Goal: Answer question/provide support

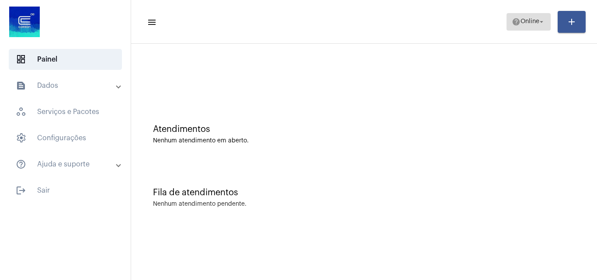
click at [530, 24] on span "Online" at bounding box center [529, 22] width 19 height 6
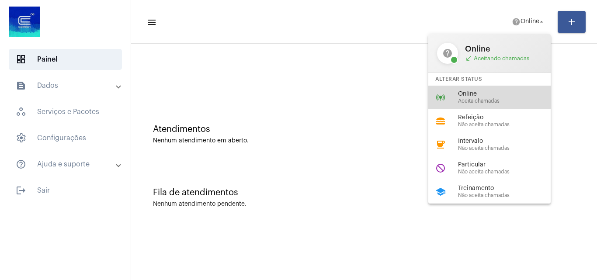
click at [511, 97] on span "Online" at bounding box center [508, 94] width 100 height 7
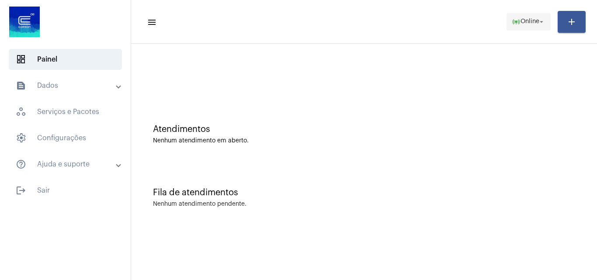
click at [532, 15] on span "online_prediction Online arrow_drop_down" at bounding box center [528, 22] width 34 height 16
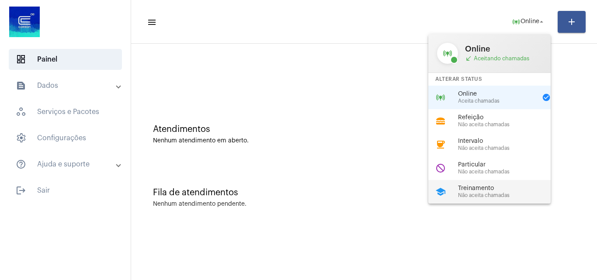
click at [497, 189] on span "Treinamento" at bounding box center [508, 188] width 100 height 7
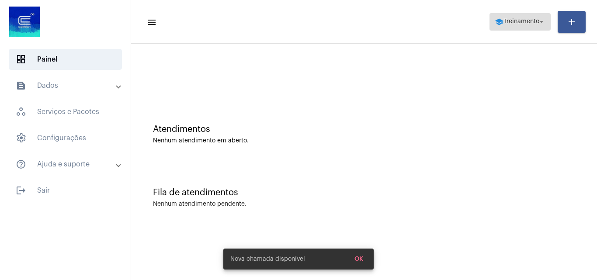
click at [516, 22] on span "Treinamento" at bounding box center [521, 22] width 36 height 6
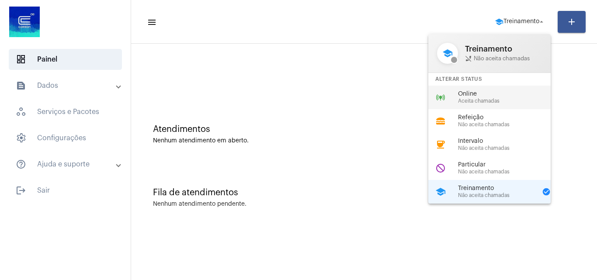
click at [500, 94] on span "Online" at bounding box center [508, 94] width 100 height 7
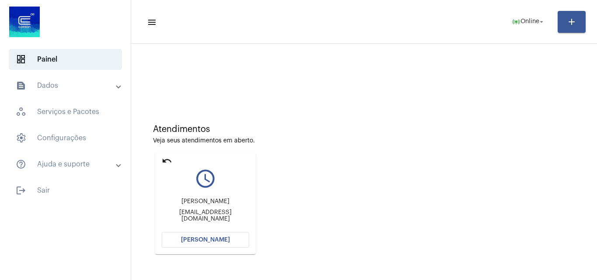
click at [220, 242] on span "[PERSON_NAME]" at bounding box center [205, 240] width 49 height 6
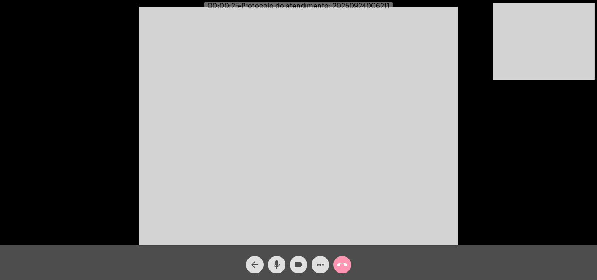
click at [287, 168] on video at bounding box center [298, 126] width 318 height 238
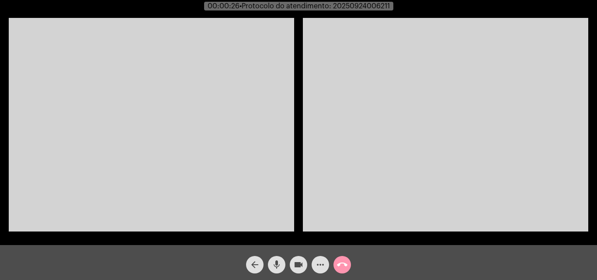
click at [183, 154] on video at bounding box center [151, 125] width 285 height 214
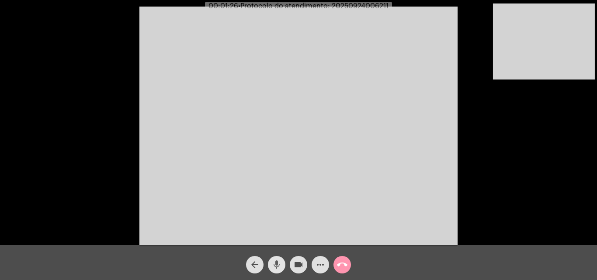
click at [275, 268] on mat-icon "mic" at bounding box center [276, 264] width 10 height 10
click at [282, 261] on button "mic_off" at bounding box center [276, 264] width 17 height 17
click at [281, 264] on mat-icon "mic" at bounding box center [276, 264] width 10 height 10
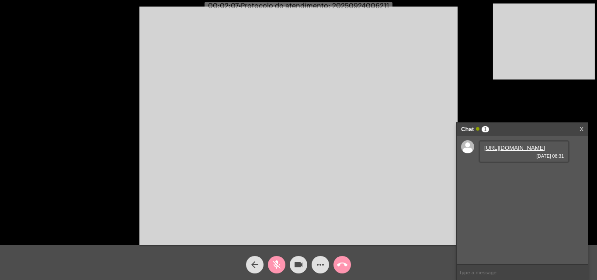
click at [278, 270] on span "mic_off" at bounding box center [276, 264] width 10 height 17
click at [530, 149] on link "[URL][DOMAIN_NAME]" at bounding box center [514, 148] width 61 height 7
click at [495, 176] on link "[URL][DOMAIN_NAME]" at bounding box center [514, 172] width 61 height 7
click at [325, 260] on mat-icon "more_horiz" at bounding box center [320, 264] width 10 height 10
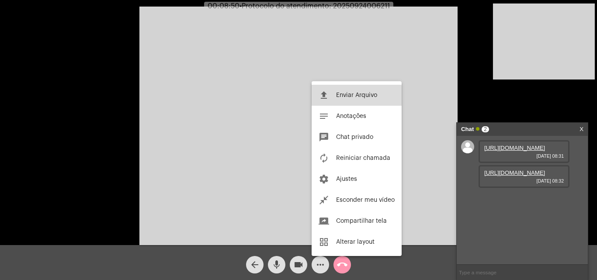
click at [343, 96] on span "Enviar Arquivo" at bounding box center [356, 95] width 41 height 6
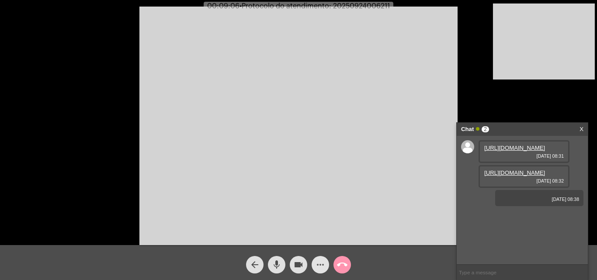
click at [317, 267] on mat-icon "more_horiz" at bounding box center [320, 264] width 10 height 10
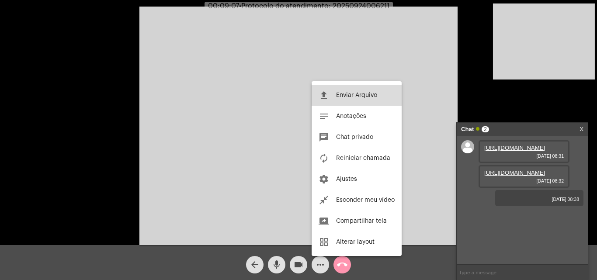
click at [359, 93] on span "Enviar Arquivo" at bounding box center [356, 95] width 41 height 6
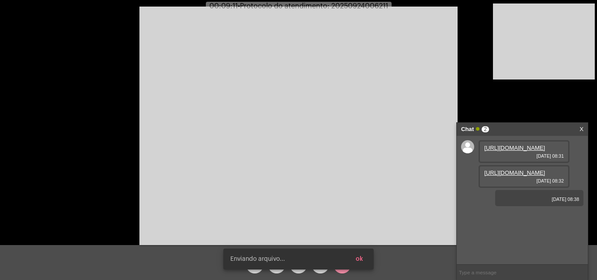
scroll to position [26, 0]
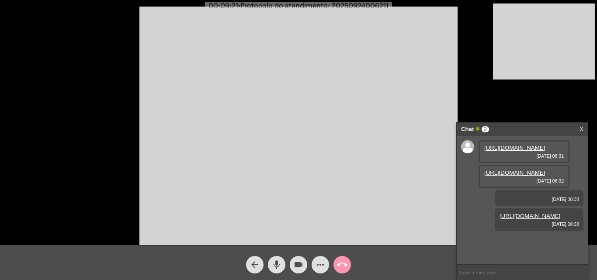
click at [375, 6] on span "• Protocolo do atendimento: 20250924006211" at bounding box center [313, 6] width 150 height 7
click at [375, 6] on span "• Protocolo do atendimento: 20250924006211" at bounding box center [314, 6] width 150 height 7
copy span "20250924006211"
click at [484, 274] on input "text" at bounding box center [521, 272] width 131 height 15
paste input "20250924006211"
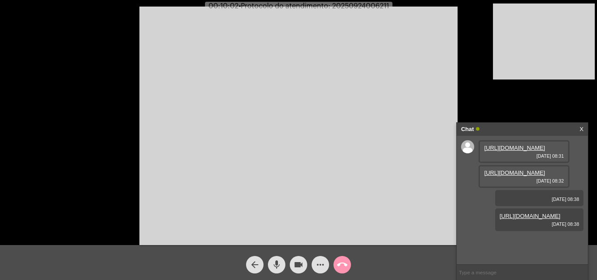
type input "20250924006211"
click at [497, 270] on input "text" at bounding box center [521, 272] width 131 height 15
click at [347, 262] on mat-icon "call_end" at bounding box center [342, 264] width 10 height 10
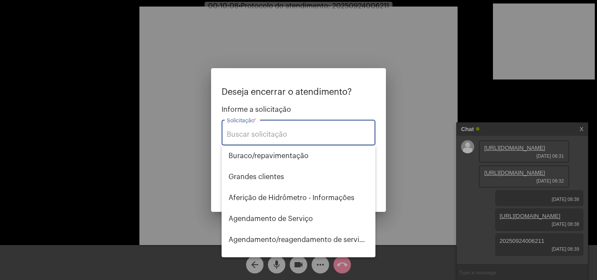
click at [296, 133] on input "Solicitação *" at bounding box center [298, 135] width 143 height 8
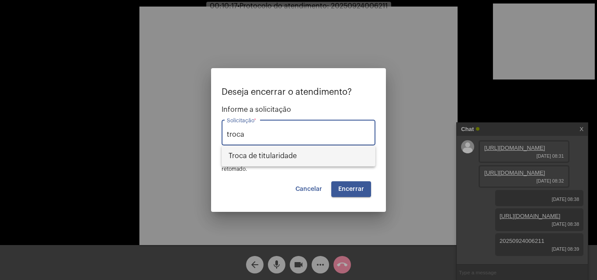
click at [301, 157] on span "Troca de titularidade" at bounding box center [298, 155] width 140 height 21
type input "Troca de titularidade"
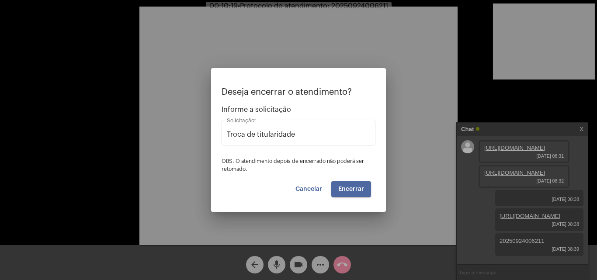
click at [353, 187] on span "Encerrar" at bounding box center [351, 189] width 26 height 6
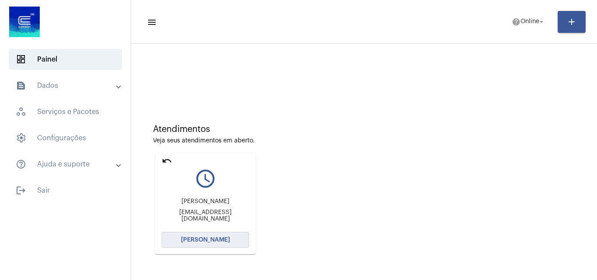
click at [224, 240] on span "[PERSON_NAME]" at bounding box center [205, 240] width 49 height 6
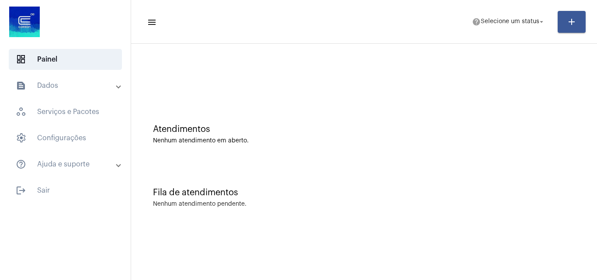
click at [432, 219] on div "Fila de atendimentos Nenhum atendimento pendente." at bounding box center [363, 193] width 457 height 63
click at [523, 26] on span "help Selecione um status arrow_drop_down" at bounding box center [508, 22] width 73 height 16
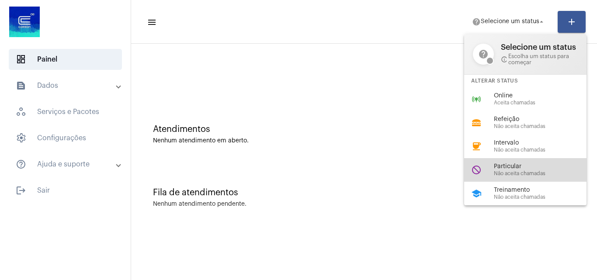
click at [519, 163] on span "Particular" at bounding box center [544, 166] width 100 height 7
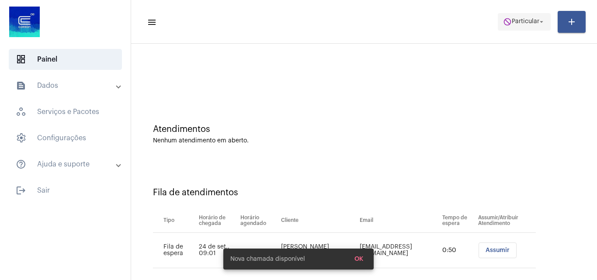
click at [527, 21] on span "Particular" at bounding box center [525, 22] width 28 height 6
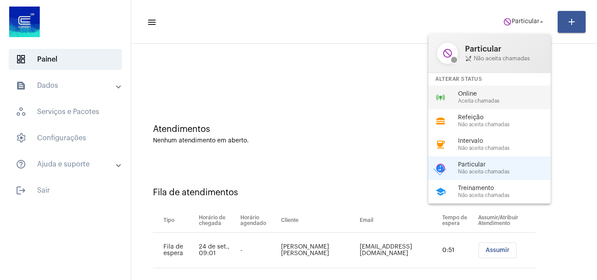
click at [487, 98] on span "Aceita chamadas" at bounding box center [508, 101] width 100 height 6
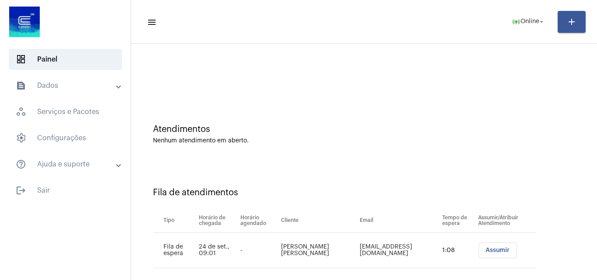
click at [490, 244] on button "Assumir" at bounding box center [497, 250] width 38 height 16
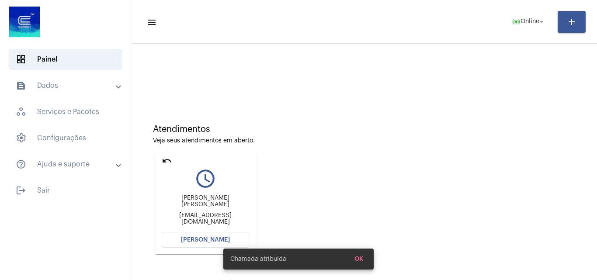
click at [215, 234] on button "[PERSON_NAME]" at bounding box center [205, 240] width 87 height 16
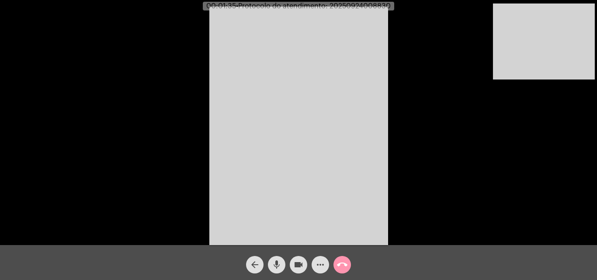
click at [282, 262] on button "mic" at bounding box center [276, 264] width 17 height 17
click at [296, 265] on mat-icon "videocam" at bounding box center [298, 264] width 10 height 10
click at [296, 265] on mat-icon "videocam_off" at bounding box center [298, 264] width 10 height 10
click at [274, 263] on mat-icon "mic_off" at bounding box center [276, 264] width 10 height 10
click at [274, 263] on mat-icon "mic" at bounding box center [276, 264] width 10 height 10
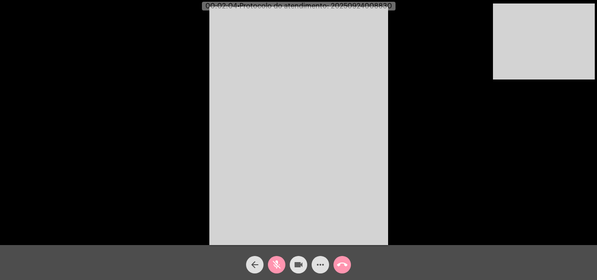
click at [298, 265] on mat-icon "videocam" at bounding box center [298, 264] width 10 height 10
click at [298, 265] on mat-icon "videocam_off" at bounding box center [298, 264] width 10 height 10
click at [278, 265] on mat-icon "mic_off" at bounding box center [276, 264] width 10 height 10
click at [278, 265] on mat-icon "mic" at bounding box center [276, 264] width 10 height 10
click at [297, 265] on mat-icon "videocam" at bounding box center [298, 264] width 10 height 10
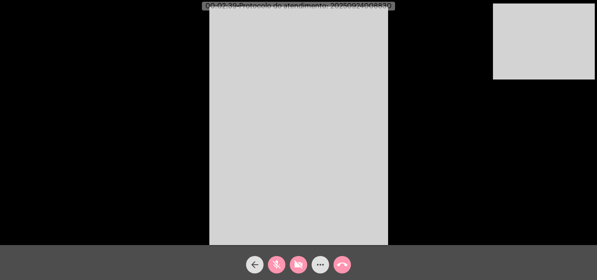
click at [302, 263] on mat-icon "videocam_off" at bounding box center [298, 264] width 10 height 10
click at [302, 263] on mat-icon "videocam" at bounding box center [298, 264] width 10 height 10
click at [302, 263] on mat-icon "videocam_off" at bounding box center [298, 264] width 10 height 10
click at [277, 264] on mat-icon "mic_off" at bounding box center [276, 264] width 10 height 10
click at [277, 264] on mat-icon "mic" at bounding box center [276, 264] width 10 height 10
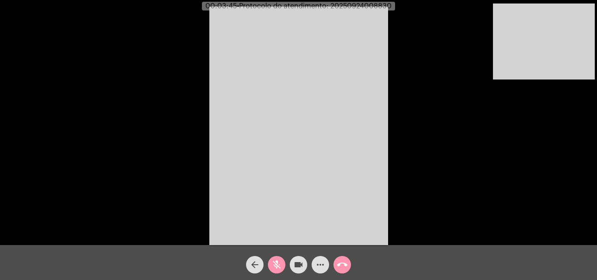
click at [277, 264] on mat-icon "mic_off" at bounding box center [276, 264] width 10 height 10
click at [342, 265] on mat-icon "call_end" at bounding box center [342, 264] width 10 height 10
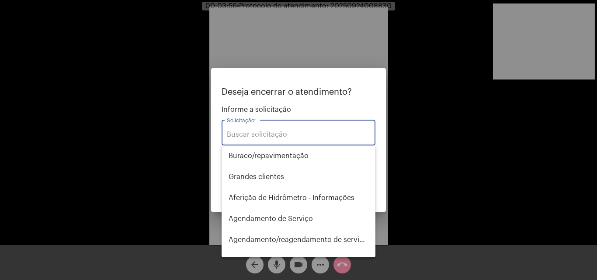
click at [470, 138] on div at bounding box center [298, 140] width 597 height 280
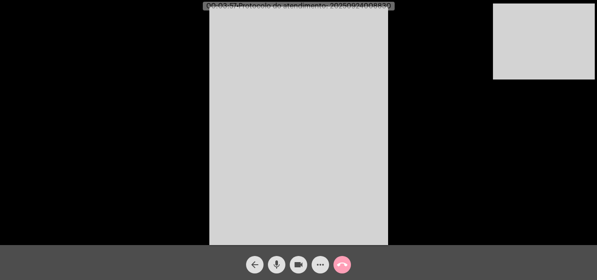
click at [340, 264] on mat-icon "call_end" at bounding box center [342, 264] width 10 height 10
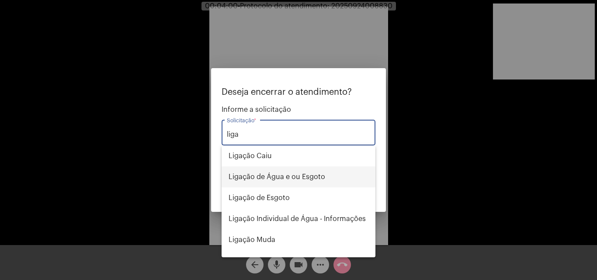
click at [285, 166] on span "Ligação de Água e ou Esgoto" at bounding box center [298, 176] width 140 height 21
type input "Ligação de Água e ou Esgoto"
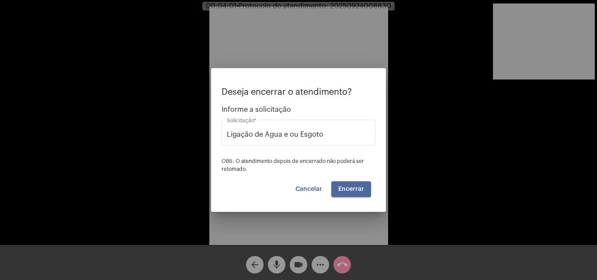
click at [365, 189] on button "Encerrar" at bounding box center [351, 189] width 40 height 16
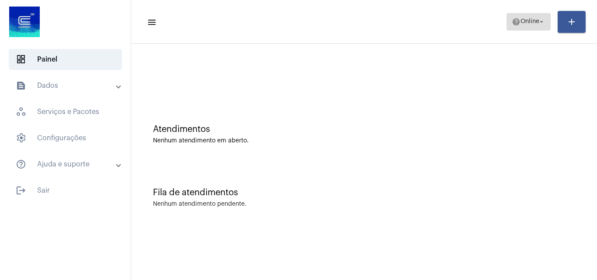
click at [531, 20] on span "Online" at bounding box center [529, 22] width 19 height 6
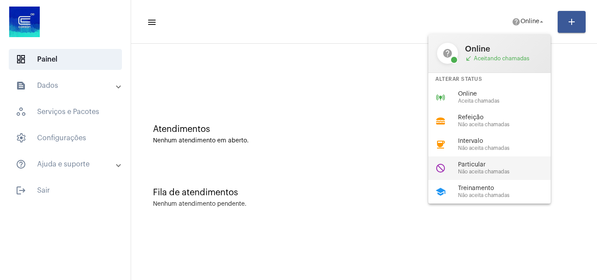
click at [494, 159] on div "do_not_disturb Particular Não aceita chamadas" at bounding box center [496, 168] width 136 height 24
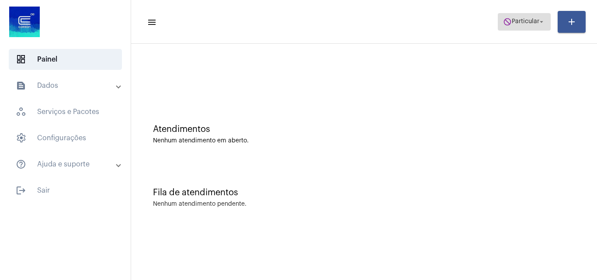
click at [525, 19] on span "Particular" at bounding box center [525, 22] width 28 height 6
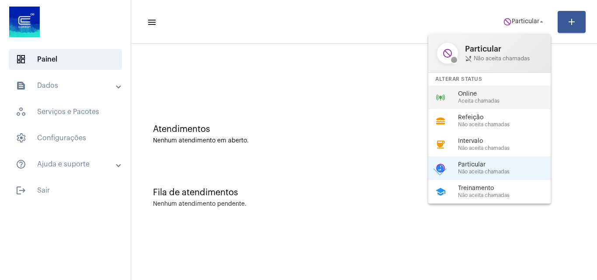
click at [505, 100] on span "Aceita chamadas" at bounding box center [508, 101] width 100 height 6
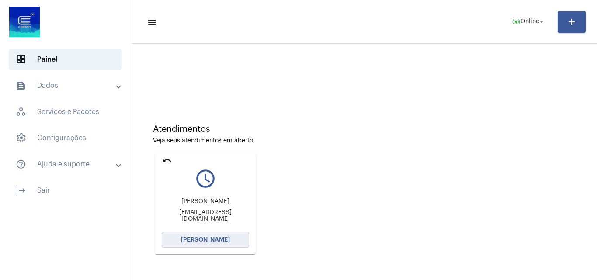
click at [234, 235] on button "[PERSON_NAME]" at bounding box center [205, 240] width 87 height 16
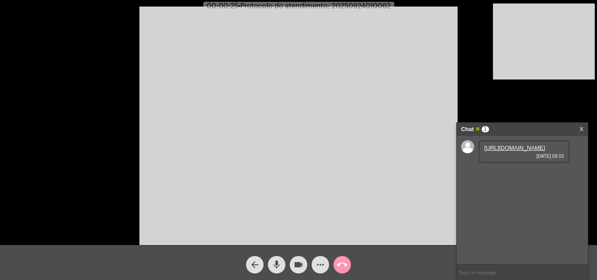
click at [425, 111] on video at bounding box center [298, 126] width 318 height 238
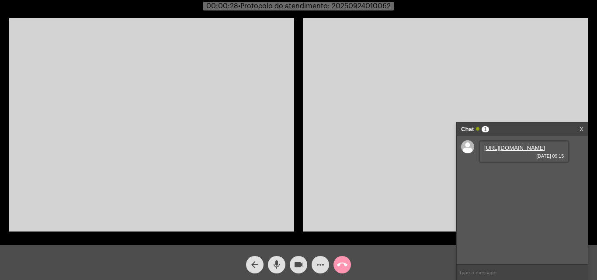
click at [410, 192] on video at bounding box center [445, 125] width 285 height 214
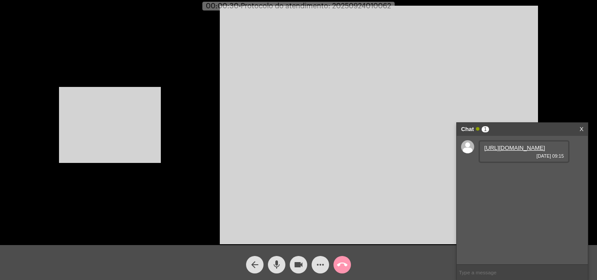
click at [510, 151] on link "https://neft-transfer-bucket.s3.amazonaws.com/temp-f6c318ff-e00b-9b63-6b98-9628…" at bounding box center [514, 148] width 61 height 7
click at [525, 176] on link "https://neft-transfer-bucket.s3.amazonaws.com/temp-5a65ab07-81b8-7e56-4221-fc57…" at bounding box center [514, 172] width 61 height 7
click at [167, 124] on div "Acessando Câmera e Microfone..." at bounding box center [298, 123] width 595 height 245
click at [151, 121] on video at bounding box center [110, 125] width 102 height 76
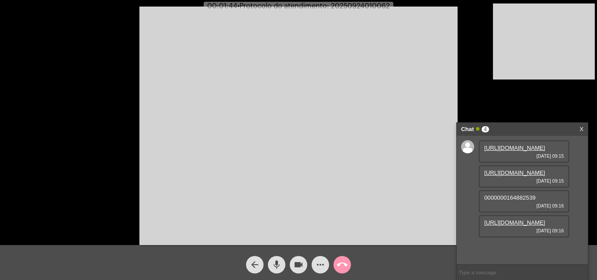
scroll to position [32, 0]
click at [506, 226] on link "https://neft-transfer-bucket.s3.amazonaws.com/temp-fc9bdb21-1831-930c-f138-866c…" at bounding box center [514, 222] width 61 height 7
click at [276, 264] on mat-icon "mic" at bounding box center [276, 264] width 10 height 10
click at [276, 264] on mat-icon "mic_off" at bounding box center [276, 264] width 10 height 10
click at [272, 264] on mat-icon "mic" at bounding box center [276, 264] width 10 height 10
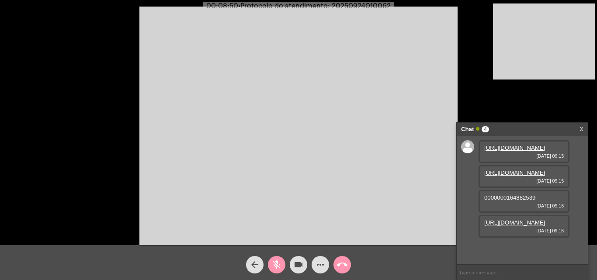
click at [301, 262] on mat-icon "videocam" at bounding box center [298, 264] width 10 height 10
drag, startPoint x: 295, startPoint y: 261, endPoint x: 284, endPoint y: 266, distance: 12.3
click at [296, 261] on mat-icon "videocam_off" at bounding box center [298, 264] width 10 height 10
click at [273, 264] on mat-icon "mic_off" at bounding box center [276, 264] width 10 height 10
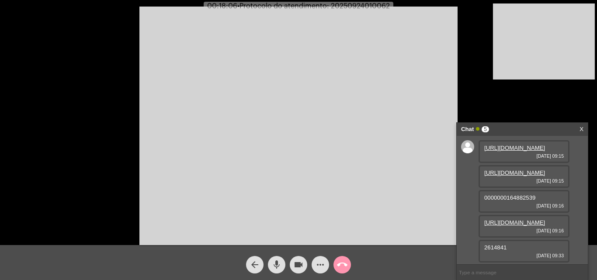
click at [280, 259] on span "mic" at bounding box center [276, 264] width 10 height 17
click at [293, 264] on mat-icon "videocam" at bounding box center [298, 264] width 10 height 10
click at [300, 267] on mat-icon "videocam_off" at bounding box center [298, 264] width 10 height 10
click at [283, 266] on button "mic_off" at bounding box center [276, 264] width 17 height 17
click at [280, 266] on mat-icon "mic" at bounding box center [276, 264] width 10 height 10
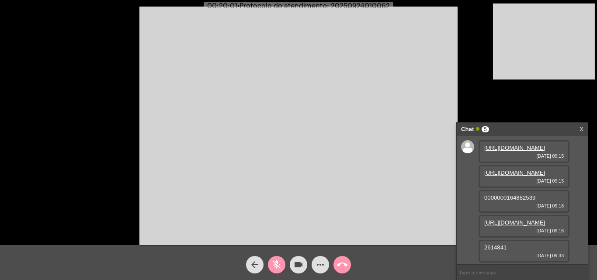
click at [296, 266] on mat-icon "videocam" at bounding box center [298, 264] width 10 height 10
click at [296, 264] on mat-icon "videocam_off" at bounding box center [298, 264] width 10 height 10
click at [273, 263] on mat-icon "mic_off" at bounding box center [276, 264] width 10 height 10
click at [274, 262] on mat-icon "mic" at bounding box center [276, 264] width 10 height 10
click at [290, 262] on button "videocam" at bounding box center [298, 264] width 17 height 17
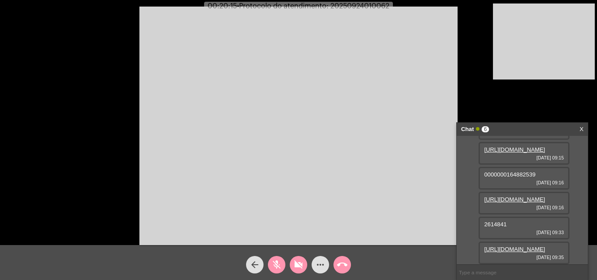
scroll to position [102, 0]
click at [293, 261] on mat-icon "videocam_off" at bounding box center [298, 264] width 10 height 10
click at [514, 246] on link "https://neft-transfer-bucket.s3.amazonaws.com/temp-60d050fb-5af4-bc1e-d642-acd4…" at bounding box center [514, 249] width 61 height 7
click at [525, 246] on link "https://neft-transfer-bucket.s3.amazonaws.com/temp-1528cbb7-1f06-4348-250c-7902…" at bounding box center [514, 249] width 61 height 7
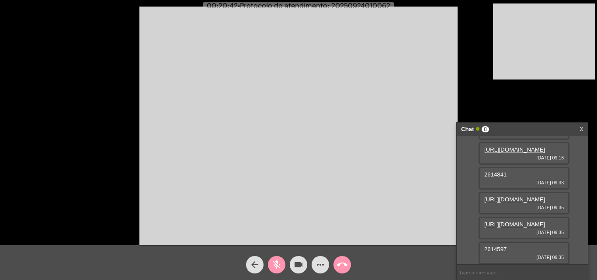
scroll to position [171, 0]
click at [276, 266] on mat-icon "mic_off" at bounding box center [276, 264] width 10 height 10
click at [276, 266] on mat-icon "mic" at bounding box center [276, 264] width 10 height 10
click at [298, 267] on mat-icon "videocam" at bounding box center [298, 264] width 10 height 10
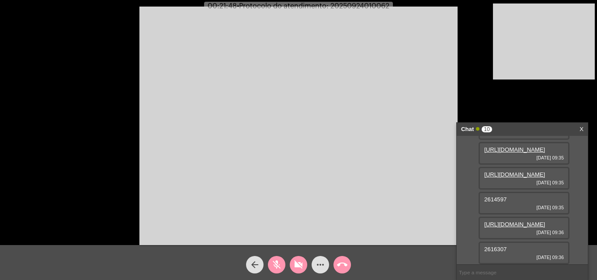
click at [278, 262] on mat-icon "mic_off" at bounding box center [276, 264] width 10 height 10
click at [278, 262] on mat-icon "mic" at bounding box center [276, 264] width 10 height 10
click at [297, 260] on mat-icon "videocam_off" at bounding box center [298, 264] width 10 height 10
click at [280, 262] on mat-icon "mic_off" at bounding box center [276, 264] width 10 height 10
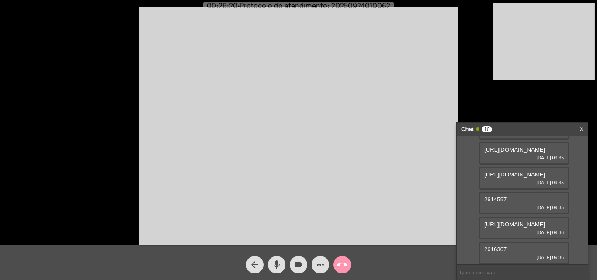
click at [517, 178] on link "https://neft-transfer-bucket.s3.amazonaws.com/temp-1528cbb7-1f06-4348-250c-7902…" at bounding box center [514, 174] width 61 height 7
click at [492, 203] on span "2614597" at bounding box center [495, 199] width 22 height 7
copy span "2614597"
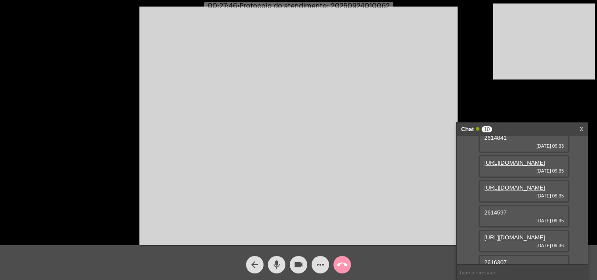
scroll to position [66, 0]
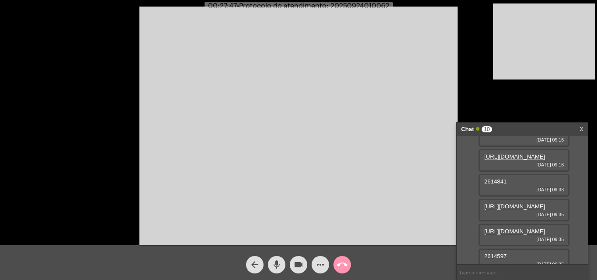
click at [498, 185] on span "2614841" at bounding box center [495, 181] width 22 height 7
copy span "2614841"
click at [279, 263] on mat-icon "mic" at bounding box center [276, 264] width 10 height 10
click at [297, 264] on mat-icon "videocam" at bounding box center [298, 264] width 10 height 10
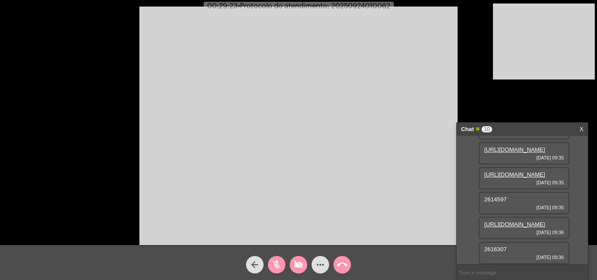
scroll to position [241, 0]
click at [296, 268] on mat-icon "videocam_off" at bounding box center [298, 264] width 10 height 10
click at [279, 263] on mat-icon "mic_off" at bounding box center [276, 264] width 10 height 10
click at [493, 203] on span "2614597" at bounding box center [495, 199] width 22 height 7
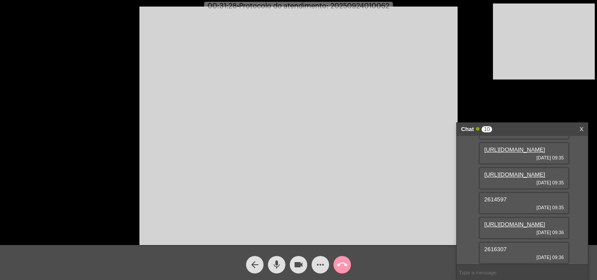
click at [493, 203] on span "2614597" at bounding box center [495, 199] width 22 height 7
copy span "2614597"
click at [276, 264] on mat-icon "mic" at bounding box center [276, 264] width 10 height 10
drag, startPoint x: 300, startPoint y: 258, endPoint x: 286, endPoint y: 238, distance: 25.3
click at [300, 259] on span "videocam" at bounding box center [298, 264] width 10 height 17
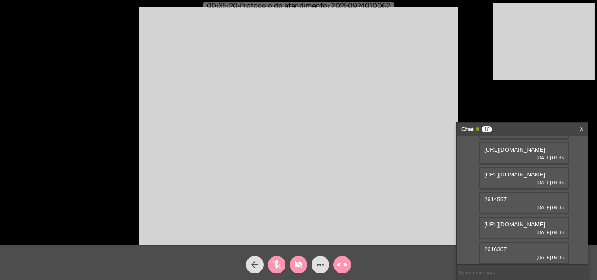
scroll to position [241, 0]
click at [494, 245] on div "2616307 24/09/2025 09:36" at bounding box center [523, 253] width 91 height 23
click at [494, 248] on span "2616307" at bounding box center [495, 249] width 22 height 7
copy span "2616307"
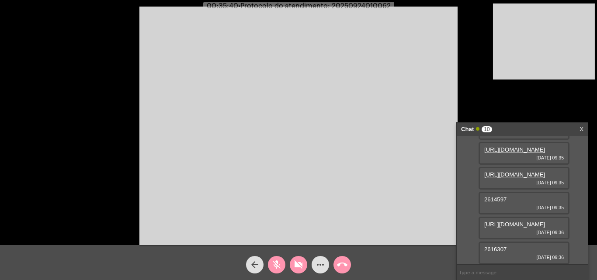
click at [490, 196] on span "2614597" at bounding box center [495, 199] width 22 height 7
copy span "2614597"
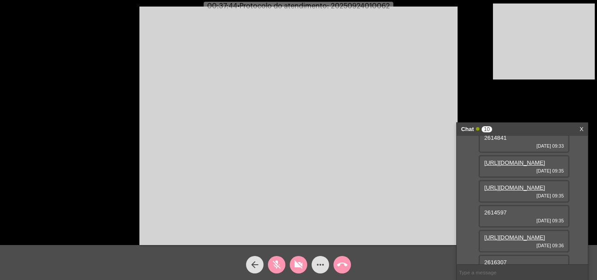
click at [498, 141] on span "2614841" at bounding box center [495, 138] width 22 height 7
copy span "2614841"
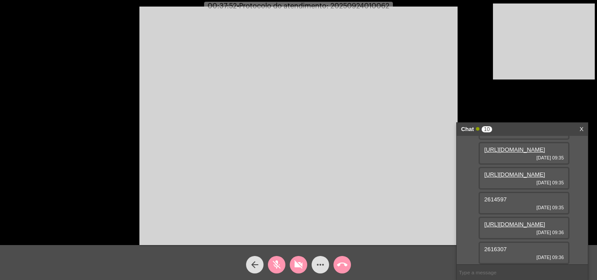
scroll to position [241, 0]
click at [497, 196] on span "2614597" at bounding box center [495, 199] width 22 height 7
copy span "2614597"
click at [494, 248] on span "2616307" at bounding box center [495, 249] width 22 height 7
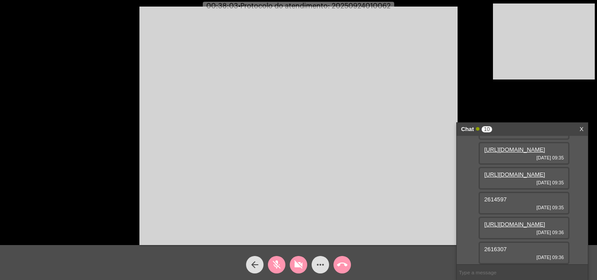
click at [494, 248] on span "2616307" at bounding box center [495, 249] width 22 height 7
copy span "2616307"
click at [293, 260] on button "videocam_off" at bounding box center [298, 264] width 17 height 17
click at [282, 262] on button "mic_off" at bounding box center [276, 264] width 17 height 17
click at [274, 261] on mat-icon "mic" at bounding box center [276, 264] width 10 height 10
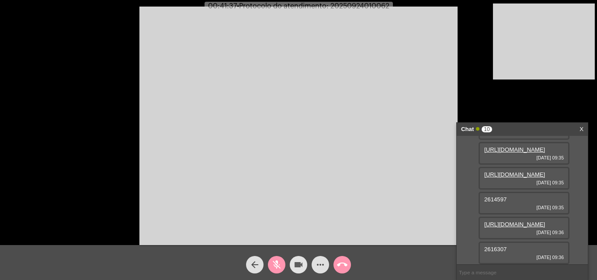
click at [303, 260] on mat-icon "videocam" at bounding box center [298, 264] width 10 height 10
click at [300, 268] on mat-icon "videocam_off" at bounding box center [298, 264] width 10 height 10
click at [282, 264] on button "mic_off" at bounding box center [276, 264] width 17 height 17
click at [278, 260] on mat-icon "mic" at bounding box center [276, 264] width 10 height 10
click at [276, 265] on mat-icon "mic_off" at bounding box center [276, 264] width 10 height 10
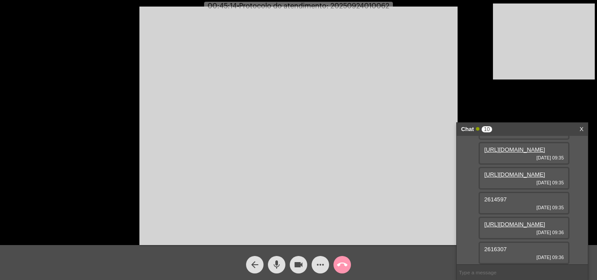
click at [373, 5] on span "• Protocolo do atendimento: 20250924010062" at bounding box center [313, 6] width 152 height 7
copy span "20250924010062"
click at [480, 272] on input "text" at bounding box center [521, 272] width 131 height 15
paste input "20250924010062"
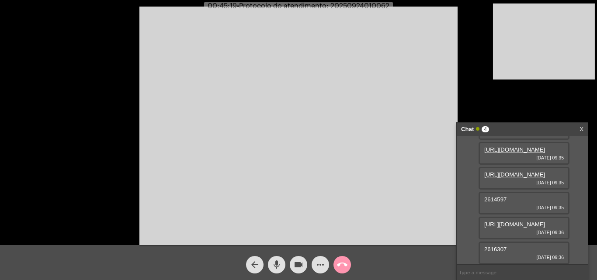
type input "20250924010062"
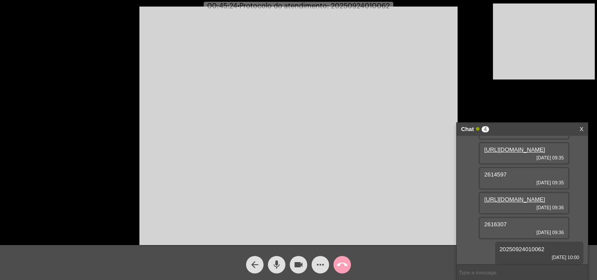
click at [343, 261] on mat-icon "call_end" at bounding box center [342, 264] width 10 height 10
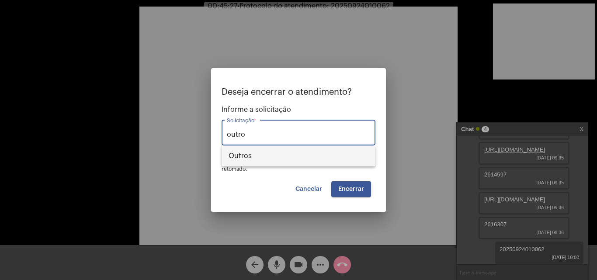
click at [263, 152] on span "Outros" at bounding box center [298, 155] width 140 height 21
type input "Outros"
click at [353, 184] on button "Encerrar" at bounding box center [351, 189] width 40 height 16
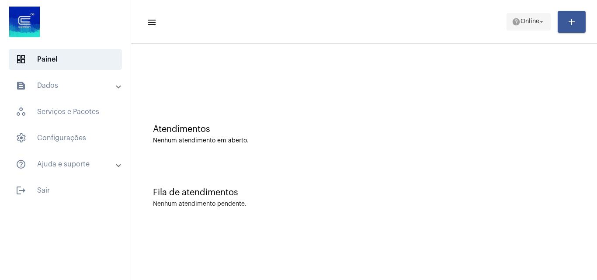
click at [530, 23] on span "Online" at bounding box center [529, 22] width 19 height 6
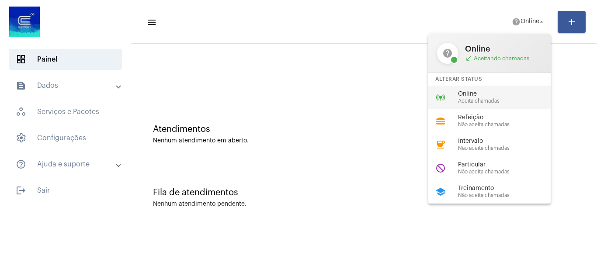
click at [510, 97] on span "Online" at bounding box center [508, 94] width 100 height 7
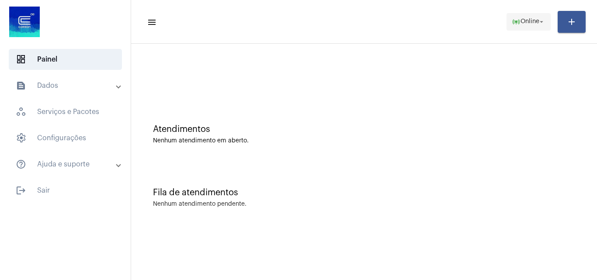
click at [514, 20] on mat-icon "online_prediction" at bounding box center [515, 21] width 9 height 9
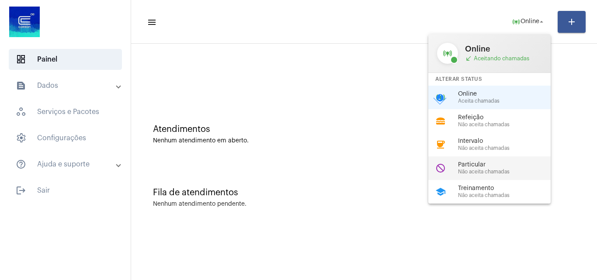
click at [500, 166] on span "Particular" at bounding box center [508, 165] width 100 height 7
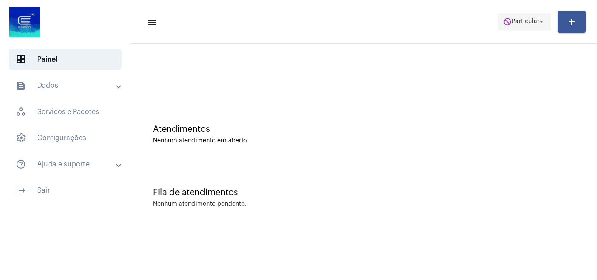
click at [535, 19] on span "Particular" at bounding box center [525, 22] width 28 height 6
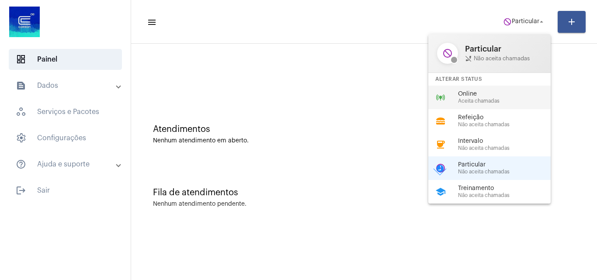
click at [482, 100] on span "Aceita chamadas" at bounding box center [508, 101] width 100 height 6
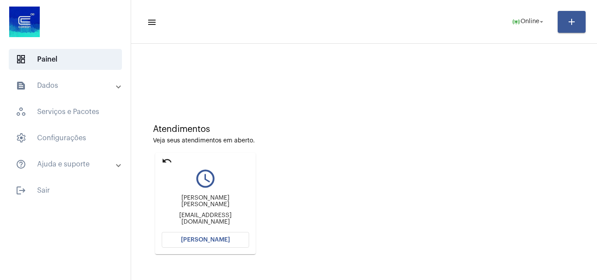
click at [234, 236] on button "[PERSON_NAME]" at bounding box center [205, 240] width 87 height 16
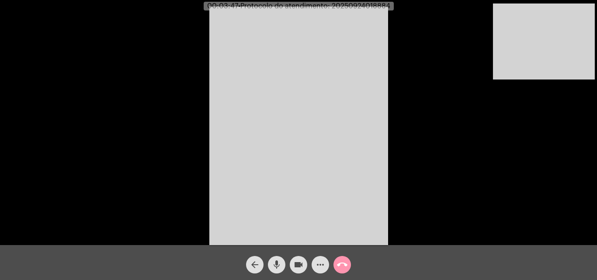
click at [275, 267] on mat-icon "mic" at bounding box center [276, 264] width 10 height 10
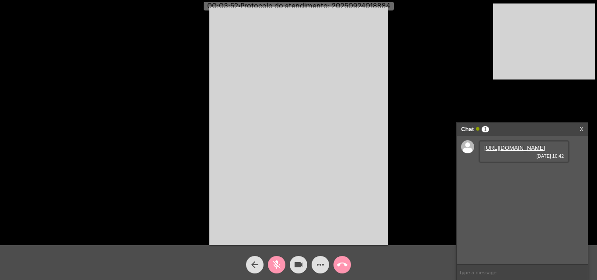
click at [522, 151] on link "https://neft-transfer-bucket.s3.amazonaws.com/temp-2f50a5ce-9238-119b-8a6f-e9d9…" at bounding box center [514, 148] width 61 height 7
click at [276, 258] on span "mic_off" at bounding box center [276, 264] width 10 height 17
click at [280, 264] on mat-icon "mic" at bounding box center [276, 264] width 10 height 10
click at [306, 262] on button "videocam" at bounding box center [298, 264] width 17 height 17
click at [298, 264] on mat-icon "videocam_off" at bounding box center [298, 264] width 10 height 10
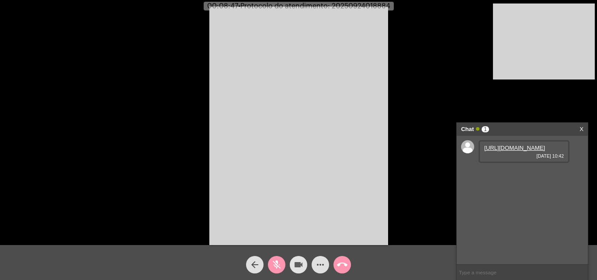
click at [280, 266] on mat-icon "mic_off" at bounding box center [276, 264] width 10 height 10
click at [275, 264] on mat-icon "mic" at bounding box center [276, 264] width 10 height 10
click at [277, 259] on span "mic_off" at bounding box center [276, 264] width 10 height 17
click at [277, 259] on span "mic" at bounding box center [276, 264] width 10 height 17
click at [277, 259] on span "mic_off" at bounding box center [276, 264] width 10 height 17
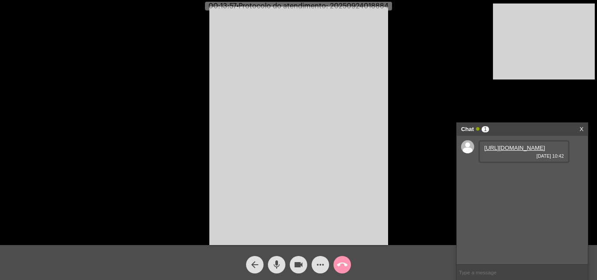
click at [373, 2] on span "00:13:57 • Protocolo do atendimento: 20250924018884" at bounding box center [298, 6] width 187 height 9
copy span "20250924018884"
click at [345, 267] on mat-icon "call_end" at bounding box center [342, 264] width 10 height 10
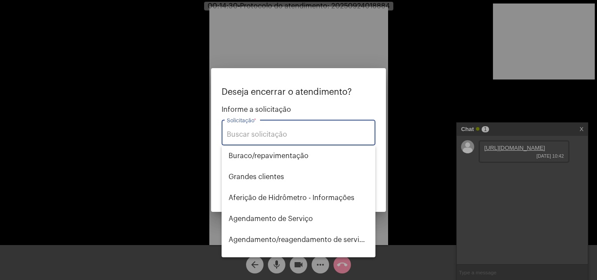
click at [263, 129] on div "Solicitação *" at bounding box center [298, 132] width 143 height 28
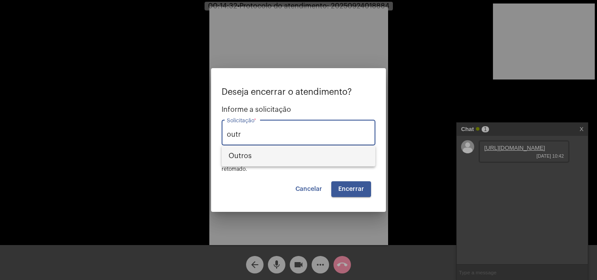
click at [266, 152] on span "Outros" at bounding box center [298, 155] width 140 height 21
type input "Outros"
click at [347, 190] on span "Encerrar" at bounding box center [351, 189] width 26 height 6
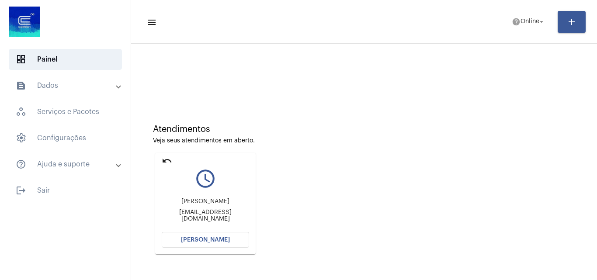
click at [430, 183] on div "Atendimentos Veja seus atendimentos em aberto. undo query_builder Gilvane Simon…" at bounding box center [363, 186] width 457 height 176
click at [220, 243] on button "[PERSON_NAME]" at bounding box center [205, 240] width 87 height 16
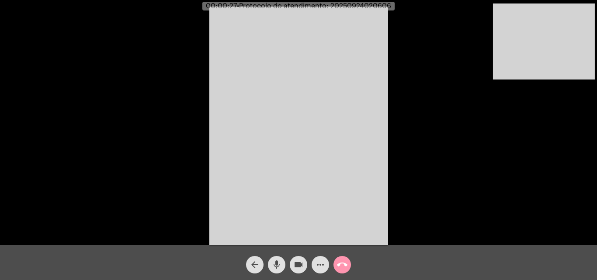
click at [496, 196] on div "Acessando Câmera e Microfone..." at bounding box center [298, 124] width 595 height 245
click at [275, 262] on mat-icon "mic" at bounding box center [276, 264] width 10 height 10
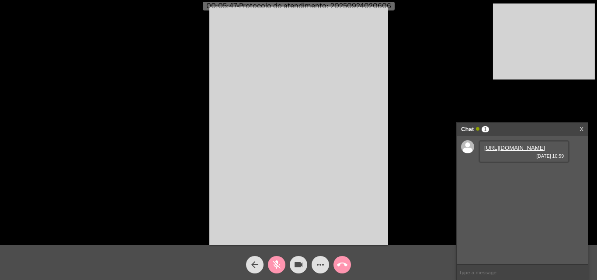
click at [506, 151] on link "https://neft-transfer-bucket.s3.amazonaws.com/temp-5fc9f7e9-96d4-8dbe-d890-9f5c…" at bounding box center [514, 148] width 61 height 7
click at [271, 263] on button "mic_off" at bounding box center [276, 264] width 17 height 17
click at [273, 262] on mat-icon "mic" at bounding box center [276, 264] width 10 height 10
click at [269, 259] on div "mic_off" at bounding box center [277, 263] width 22 height 22
click at [277, 259] on span "mic" at bounding box center [276, 264] width 10 height 17
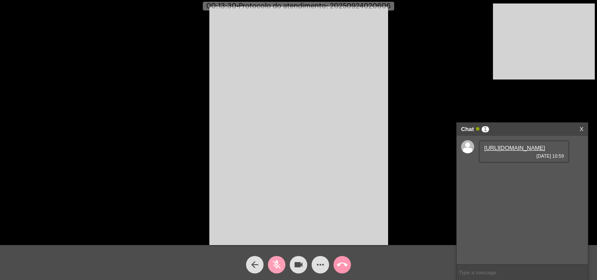
click at [274, 258] on span "mic_off" at bounding box center [276, 264] width 10 height 17
click at [271, 266] on mat-icon "mic" at bounding box center [276, 264] width 10 height 10
click at [296, 265] on mat-icon "videocam" at bounding box center [298, 264] width 10 height 10
click at [298, 266] on mat-icon "videocam_off" at bounding box center [298, 264] width 10 height 10
click at [271, 266] on button "mic_off" at bounding box center [276, 264] width 17 height 17
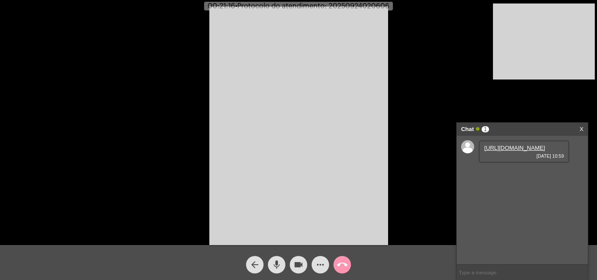
click at [362, 7] on span "• Protocolo do atendimento: 20250924020606" at bounding box center [312, 6] width 154 height 7
click at [494, 271] on input "text" at bounding box center [521, 272] width 131 height 15
paste input "20250924020606"
type input "20250924020606"
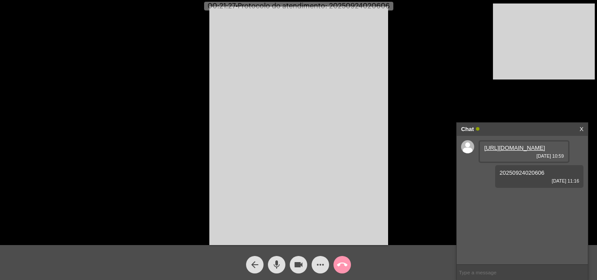
click at [344, 264] on mat-icon "call_end" at bounding box center [342, 264] width 10 height 10
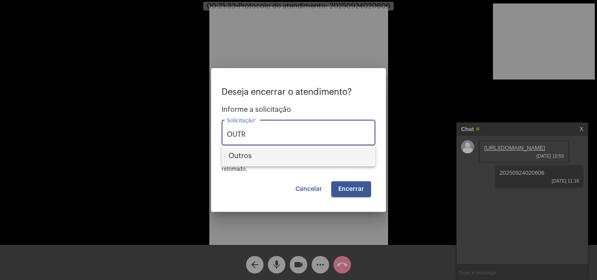
click at [291, 159] on span "Outros" at bounding box center [298, 155] width 140 height 21
type input "Outros"
click at [349, 185] on button "Encerrar" at bounding box center [351, 189] width 40 height 16
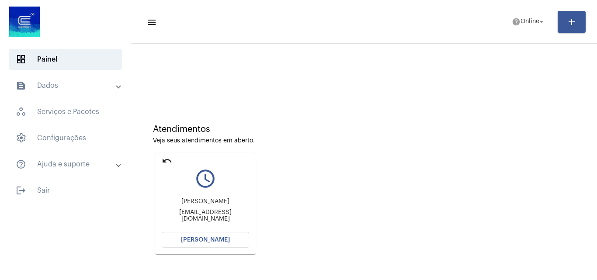
click at [217, 235] on button "[PERSON_NAME]" at bounding box center [205, 240] width 87 height 16
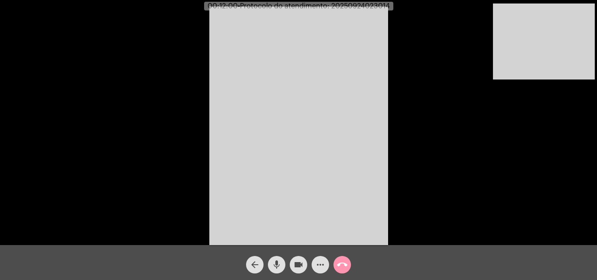
click at [275, 264] on mat-icon "mic" at bounding box center [276, 264] width 10 height 10
click at [302, 265] on mat-icon "videocam" at bounding box center [298, 264] width 10 height 10
click at [303, 263] on mat-icon "videocam_off" at bounding box center [298, 264] width 10 height 10
click at [274, 266] on mat-icon "mic_off" at bounding box center [276, 264] width 10 height 10
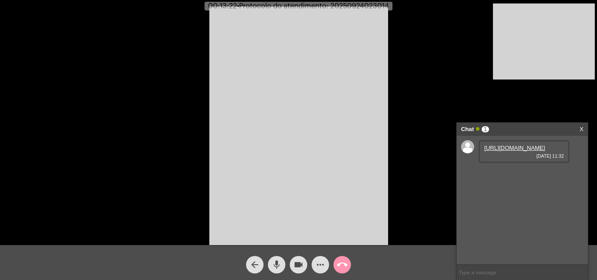
click at [505, 150] on link "https://neft-transfer-bucket.s3.amazonaws.com/temp-b7af0f0d-8b1b-7f83-58a6-29e4…" at bounding box center [514, 148] width 61 height 7
click at [280, 261] on mat-icon "mic" at bounding box center [276, 264] width 10 height 10
click at [494, 176] on link "https://neft-transfer-bucket.s3.amazonaws.com/temp-2123557d-cc11-8a1d-d01f-7c2a…" at bounding box center [514, 172] width 61 height 7
drag, startPoint x: 272, startPoint y: 260, endPoint x: 278, endPoint y: 253, distance: 9.9
click at [272, 260] on mat-icon "mic_off" at bounding box center [276, 264] width 10 height 10
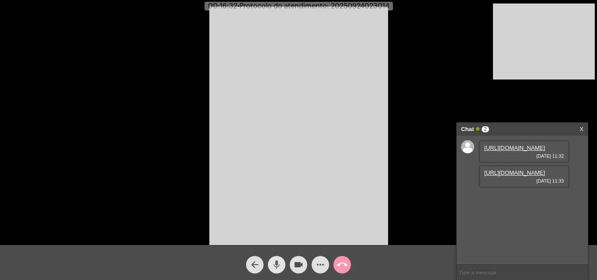
click at [280, 266] on mat-icon "mic" at bounding box center [276, 264] width 10 height 10
click at [278, 262] on mat-icon "mic_off" at bounding box center [276, 264] width 10 height 10
click at [279, 262] on mat-icon "mic" at bounding box center [276, 264] width 10 height 10
click at [299, 263] on mat-icon "videocam" at bounding box center [298, 264] width 10 height 10
click at [292, 262] on button "videocam_off" at bounding box center [298, 264] width 17 height 17
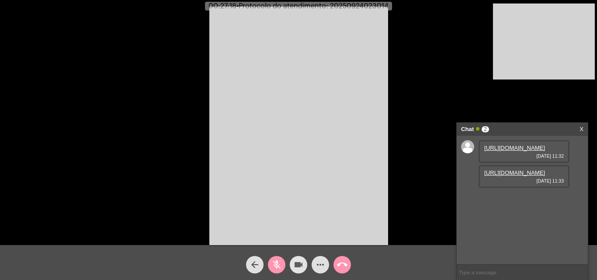
click at [272, 266] on mat-icon "mic_off" at bounding box center [276, 264] width 10 height 10
click at [376, 2] on span "00:31:35 • Protocolo do atendimento: 20250924023014" at bounding box center [298, 6] width 188 height 9
click at [375, 4] on span "• Protocolo do atendimento: 20250924023014" at bounding box center [313, 6] width 152 height 7
click at [480, 272] on input "text" at bounding box center [521, 272] width 131 height 15
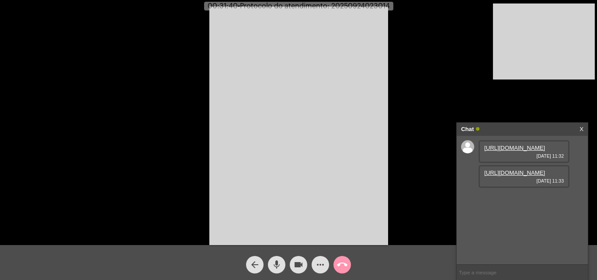
paste input "20250924023014"
type input "20250924023014"
click at [278, 262] on mat-icon "mic" at bounding box center [276, 264] width 10 height 10
click at [277, 261] on mat-icon "mic_off" at bounding box center [276, 264] width 10 height 10
click at [277, 261] on mat-icon "mic" at bounding box center [276, 264] width 10 height 10
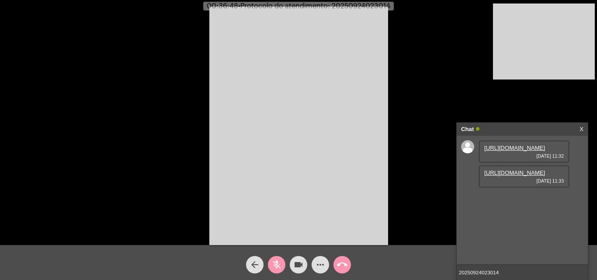
click at [278, 264] on mat-icon "mic_off" at bounding box center [276, 264] width 10 height 10
click at [367, 8] on span "• Protocolo do atendimento: 20250924023014" at bounding box center [314, 6] width 152 height 7
click at [511, 269] on input "20250924023014" at bounding box center [521, 272] width 131 height 15
click at [347, 262] on mat-icon "call_end" at bounding box center [342, 264] width 10 height 10
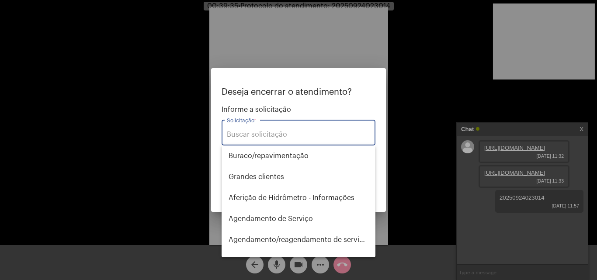
click at [281, 134] on input "Solicitação *" at bounding box center [298, 135] width 143 height 8
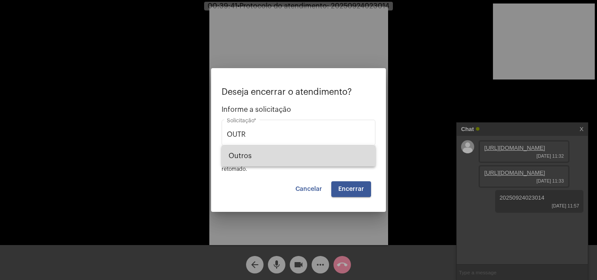
click at [334, 157] on span "Outros" at bounding box center [298, 155] width 140 height 21
type input "Outros"
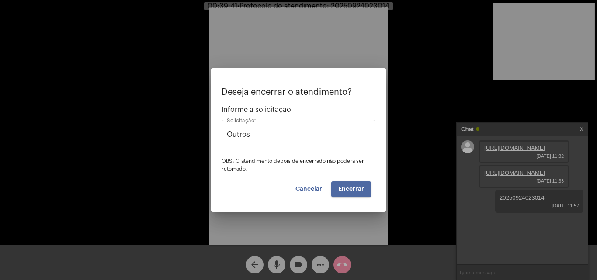
click at [351, 189] on span "Encerrar" at bounding box center [351, 189] width 26 height 6
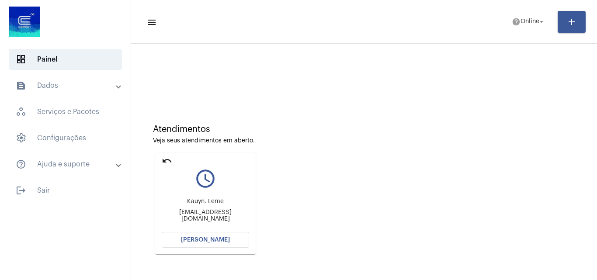
click at [221, 238] on span "[PERSON_NAME]" at bounding box center [205, 240] width 49 height 6
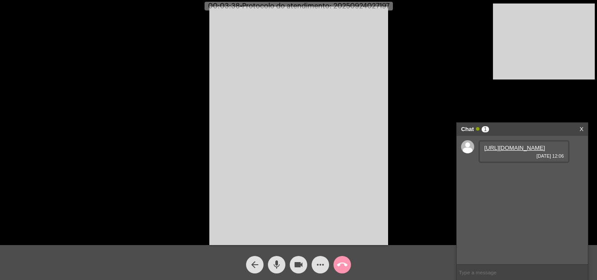
click at [505, 151] on link "https://neft-transfer-bucket.s3.amazonaws.com/temp-aa2fb134-31ad-a8c0-0714-6ac7…" at bounding box center [514, 148] width 61 height 7
click at [276, 262] on mat-icon "mic" at bounding box center [276, 264] width 10 height 10
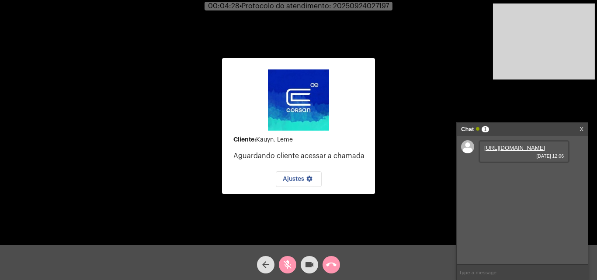
click at [314, 263] on mat-icon "videocam" at bounding box center [309, 264] width 10 height 10
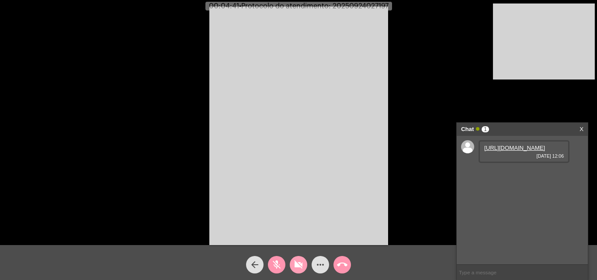
click at [300, 265] on mat-icon "videocam_off" at bounding box center [298, 264] width 10 height 10
click at [276, 265] on mat-icon "mic_off" at bounding box center [276, 264] width 10 height 10
click at [273, 263] on mat-icon "mic" at bounding box center [276, 264] width 10 height 10
click at [515, 176] on link "https://neft-transfer-bucket.s3.amazonaws.com/temp-bd956a24-1eea-d5bf-39d1-0d22…" at bounding box center [514, 172] width 61 height 7
click at [268, 263] on button "mic_off" at bounding box center [276, 264] width 17 height 17
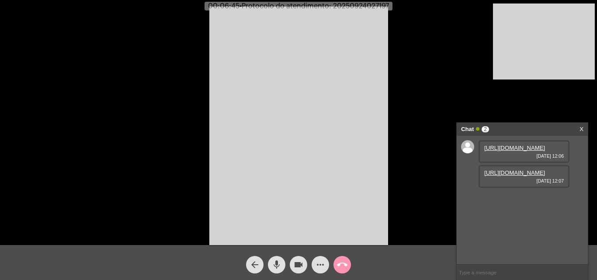
click at [279, 259] on mat-icon "mic" at bounding box center [276, 264] width 10 height 10
click at [297, 263] on mat-icon "videocam" at bounding box center [298, 264] width 10 height 10
drag, startPoint x: 299, startPoint y: 262, endPoint x: 286, endPoint y: 263, distance: 13.6
click at [300, 263] on mat-icon "videocam_off" at bounding box center [298, 264] width 10 height 10
click at [275, 266] on mat-icon "mic_off" at bounding box center [276, 264] width 10 height 10
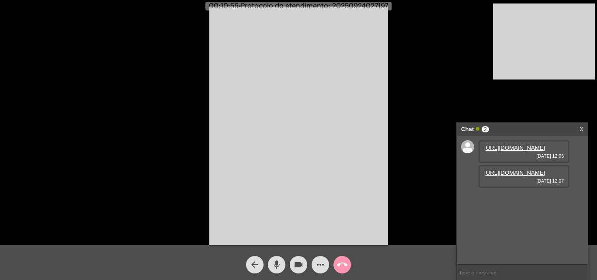
click at [317, 264] on mat-icon "more_horiz" at bounding box center [320, 264] width 10 height 10
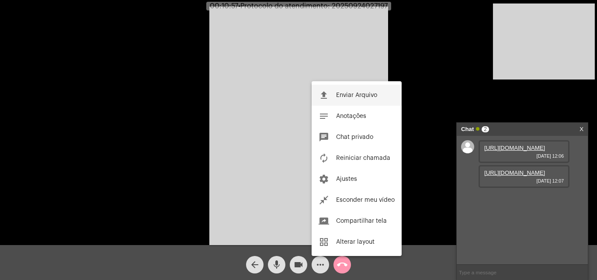
click at [352, 92] on button "file_upload Enviar Arquivo" at bounding box center [356, 95] width 90 height 21
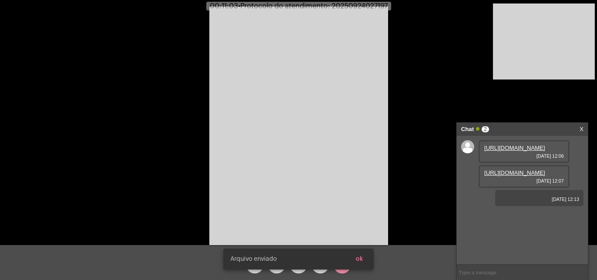
click at [363, 256] on button "ok" at bounding box center [359, 259] width 21 height 16
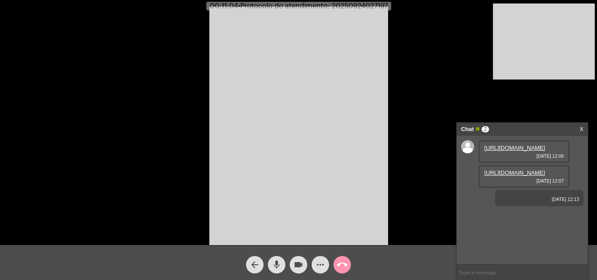
click at [316, 259] on span "more_horiz" at bounding box center [320, 264] width 10 height 17
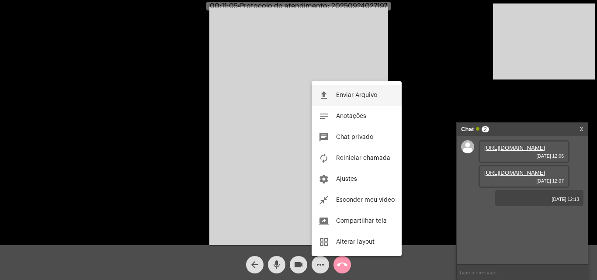
click at [348, 97] on span "Enviar Arquivo" at bounding box center [356, 95] width 41 height 6
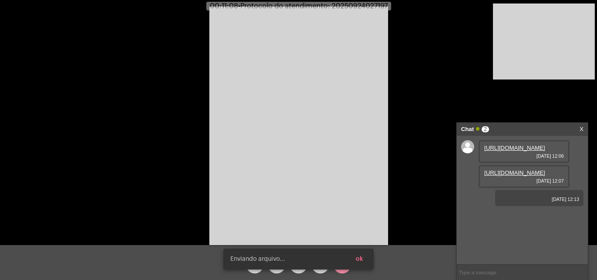
scroll to position [26, 0]
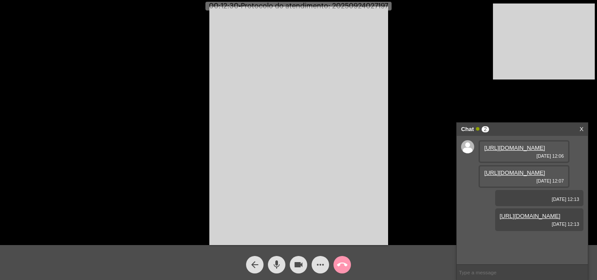
click at [361, 7] on span "• Protocolo do atendimento: 20250924027197" at bounding box center [312, 6] width 149 height 7
click at [433, 190] on div "Acessando Câmera e Microfone..." at bounding box center [298, 124] width 595 height 245
click at [268, 262] on button "mic" at bounding box center [276, 264] width 17 height 17
click at [271, 263] on mat-icon "mic" at bounding box center [276, 264] width 10 height 10
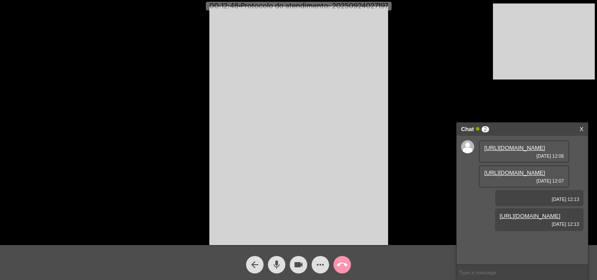
click at [278, 262] on mat-icon "mic" at bounding box center [276, 264] width 10 height 10
click at [278, 262] on mat-icon "mic_off" at bounding box center [276, 264] width 10 height 10
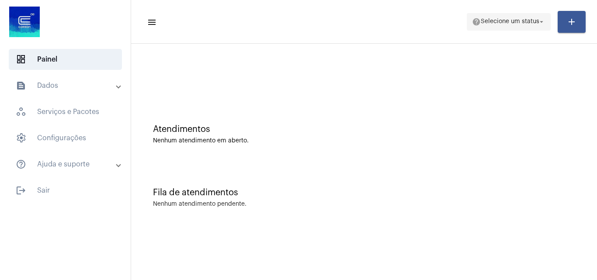
click at [522, 13] on button "help Selecione um status arrow_drop_down" at bounding box center [508, 21] width 84 height 17
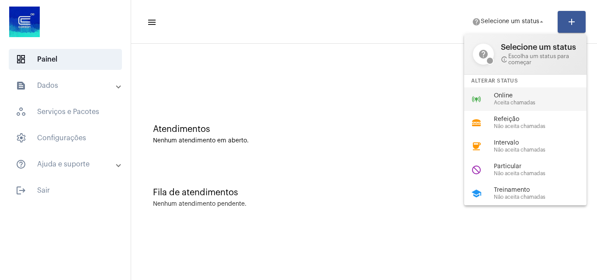
click at [518, 100] on span "Aceita chamadas" at bounding box center [544, 103] width 100 height 6
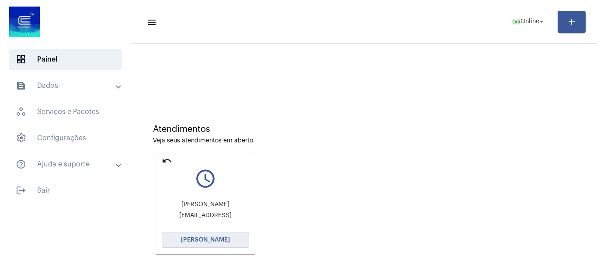
click at [211, 237] on span "[PERSON_NAME]" at bounding box center [205, 240] width 49 height 6
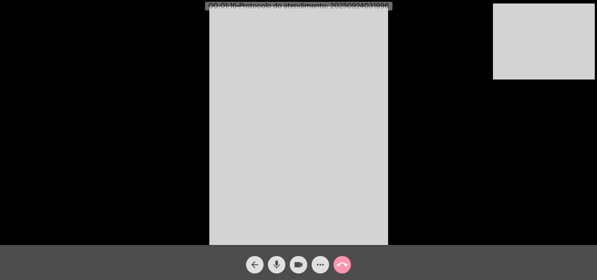
click at [281, 258] on div "mic" at bounding box center [277, 263] width 22 height 22
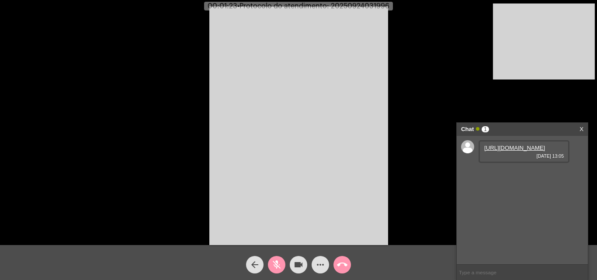
click at [521, 151] on link "https://neft-transfer-bucket.s3.amazonaws.com/temp-ba56198e-463d-d03c-94e2-327f…" at bounding box center [514, 148] width 61 height 7
click at [280, 266] on mat-icon "mic_off" at bounding box center [276, 264] width 10 height 10
click at [282, 259] on button "mic" at bounding box center [276, 264] width 17 height 17
drag, startPoint x: 277, startPoint y: 262, endPoint x: 296, endPoint y: 280, distance: 25.4
click at [280, 267] on mat-icon "mic_off" at bounding box center [276, 264] width 10 height 10
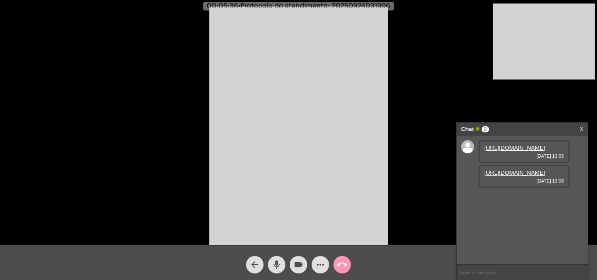
click at [494, 176] on link "https://neft-transfer-bucket.s3.amazonaws.com/temp-d1a86a2b-59ad-2998-0e2c-6846…" at bounding box center [514, 172] width 61 height 7
click at [535, 201] on link "https://neft-transfer-bucket.s3.amazonaws.com/temp-5df50531-1b06-d4e5-5d81-3afd…" at bounding box center [514, 197] width 61 height 7
click at [529, 226] on link "https://neft-transfer-bucket.s3.amazonaws.com/temp-bde273d0-da5f-6c3c-077e-17e5…" at bounding box center [514, 222] width 61 height 7
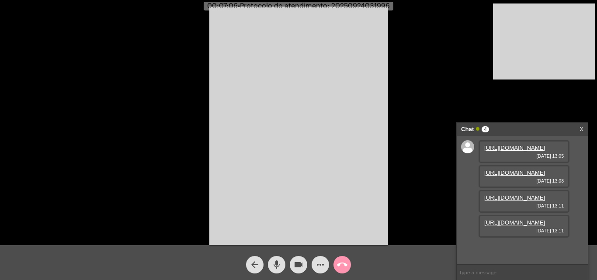
click at [357, 136] on video at bounding box center [298, 126] width 179 height 238
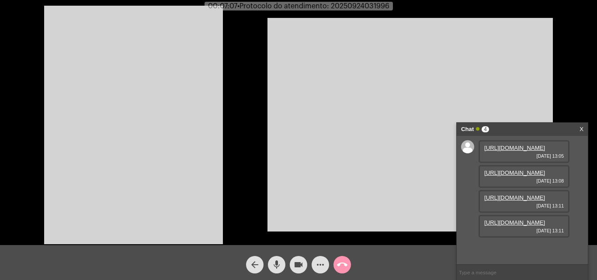
click at [148, 121] on video at bounding box center [133, 125] width 179 height 238
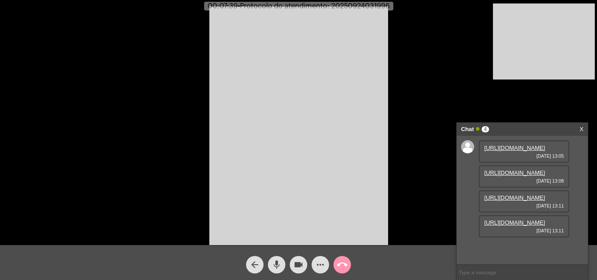
click at [334, 148] on video at bounding box center [298, 126] width 179 height 238
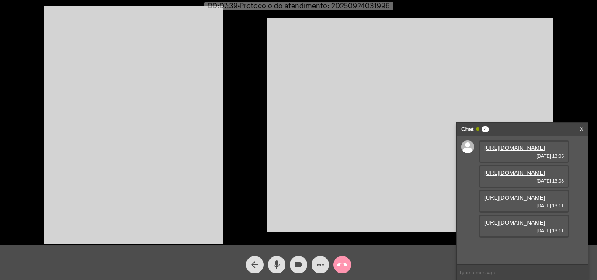
click at [190, 117] on video at bounding box center [133, 125] width 179 height 238
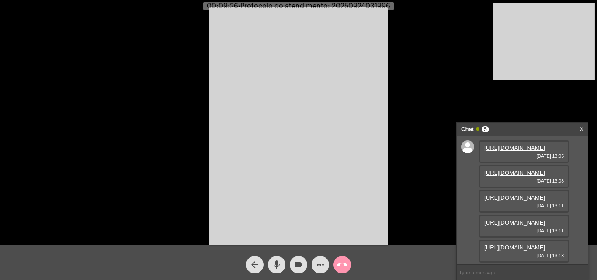
scroll to position [91, 0]
click at [508, 244] on link "https://neft-transfer-bucket.s3.amazonaws.com/temp-d904f973-fe9b-a431-67e2-a07f…" at bounding box center [514, 247] width 61 height 7
click at [274, 259] on mat-icon "mic" at bounding box center [276, 264] width 10 height 10
click at [277, 267] on mat-icon "mic_off" at bounding box center [276, 264] width 10 height 10
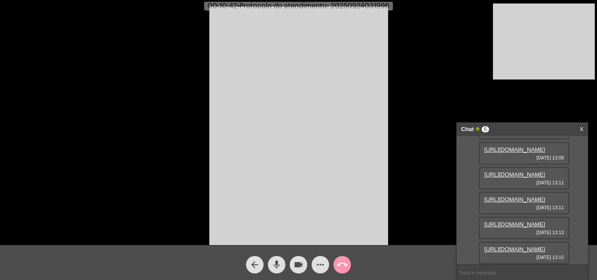
scroll to position [141, 0]
click at [521, 246] on link "https://neft-transfer-bucket.s3.amazonaws.com/temp-656a33c1-4e54-e9b8-2ae5-c41f…" at bounding box center [514, 249] width 61 height 7
drag, startPoint x: 289, startPoint y: 169, endPoint x: 470, endPoint y: 242, distance: 195.8
click at [289, 169] on video at bounding box center [298, 126] width 179 height 238
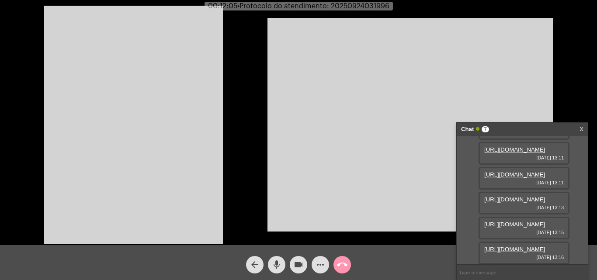
click at [511, 246] on link "https://neft-transfer-bucket.s3.amazonaws.com/temp-9364af6d-978e-7b87-10a3-30fc…" at bounding box center [514, 249] width 61 height 7
click at [276, 262] on mat-icon "mic" at bounding box center [276, 264] width 10 height 10
click at [282, 261] on button "mic_off" at bounding box center [276, 264] width 17 height 17
click at [276, 268] on mat-icon "mic" at bounding box center [276, 264] width 10 height 10
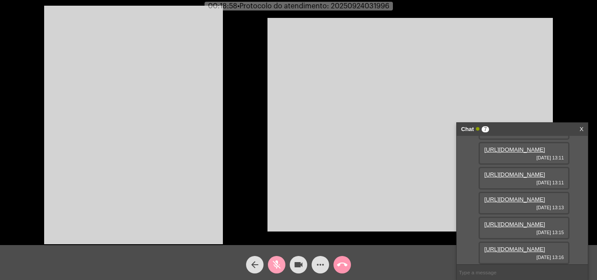
drag, startPoint x: 275, startPoint y: 266, endPoint x: 52, endPoint y: 3, distance: 344.6
click at [275, 266] on mat-icon "mic_off" at bounding box center [276, 264] width 10 height 10
click at [319, 268] on mat-icon "more_horiz" at bounding box center [320, 264] width 10 height 10
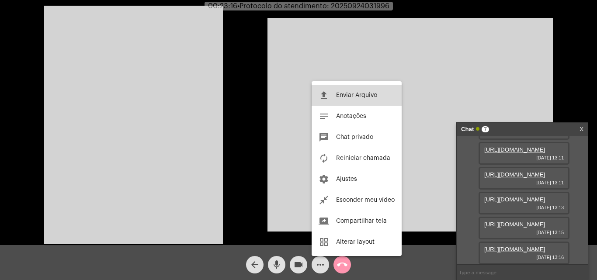
click at [351, 93] on span "Enviar Arquivo" at bounding box center [356, 95] width 41 height 6
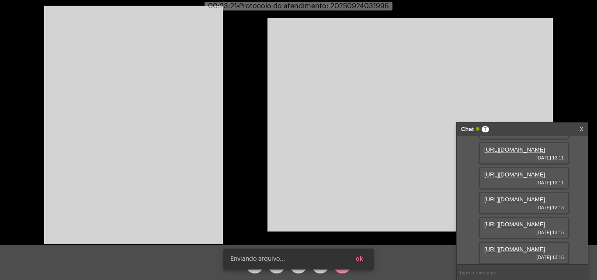
scroll to position [204, 0]
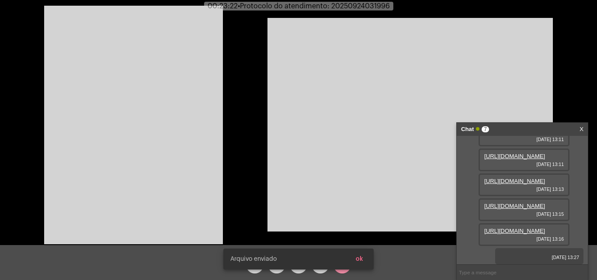
click at [390, 205] on video at bounding box center [409, 125] width 285 height 214
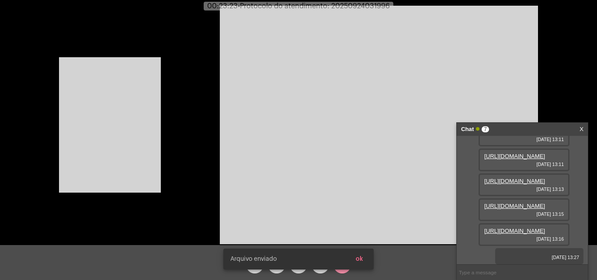
click at [359, 255] on button "ok" at bounding box center [359, 259] width 21 height 16
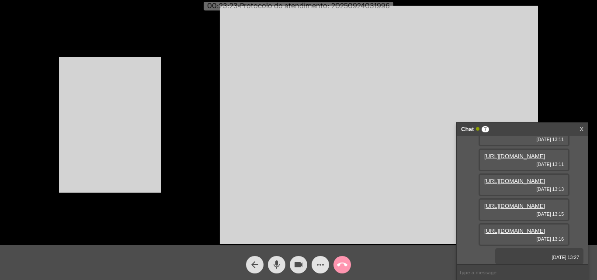
click at [318, 259] on span "more_horiz" at bounding box center [320, 264] width 10 height 17
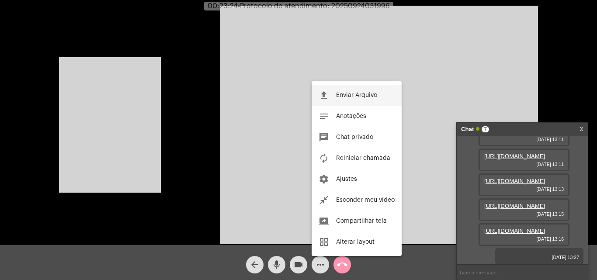
click at [347, 97] on span "Enviar Arquivo" at bounding box center [356, 95] width 41 height 6
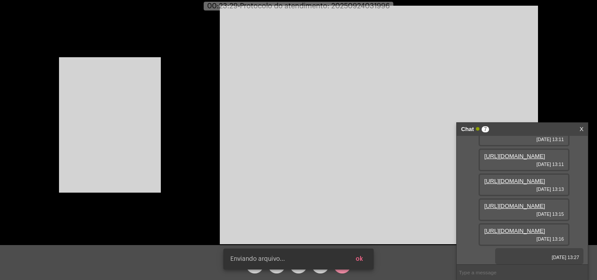
scroll to position [249, 0]
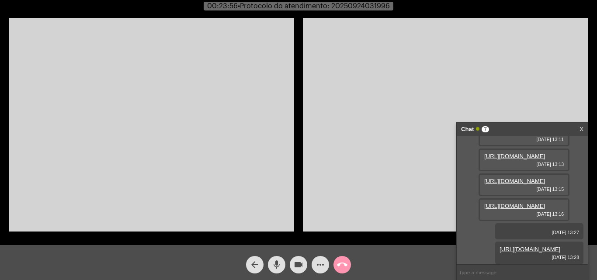
click at [378, 3] on span "• Protocolo do atendimento: 20250924031996" at bounding box center [314, 6] width 152 height 7
click at [377, 3] on span "• Protocolo do atendimento: 20250924031996" at bounding box center [314, 6] width 152 height 7
copy span "20250924031996"
click at [491, 272] on input "text" at bounding box center [521, 272] width 131 height 15
paste input "20250924031996"
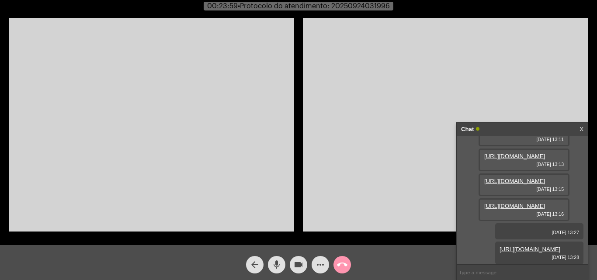
type input "20250924031996"
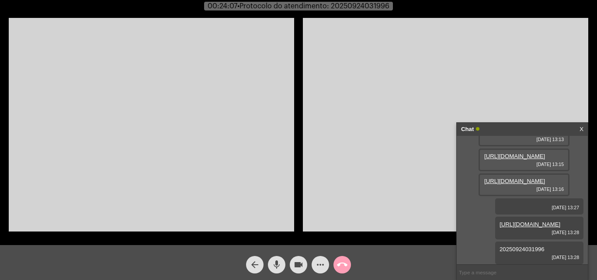
click at [341, 267] on mat-icon "call_end" at bounding box center [342, 264] width 10 height 10
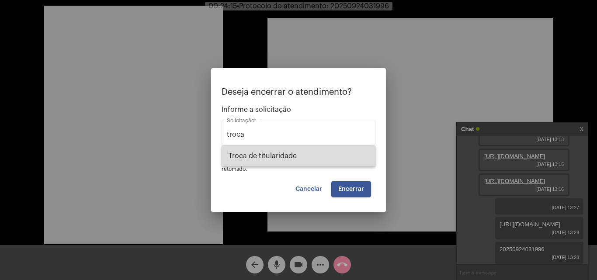
click at [281, 155] on span "Troca de titularidade" at bounding box center [298, 155] width 140 height 21
type input "Troca de titularidade"
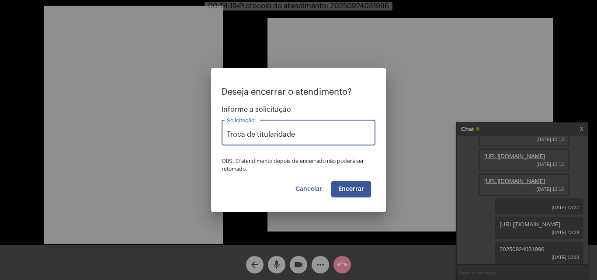
click at [362, 187] on span "Encerrar" at bounding box center [351, 189] width 26 height 6
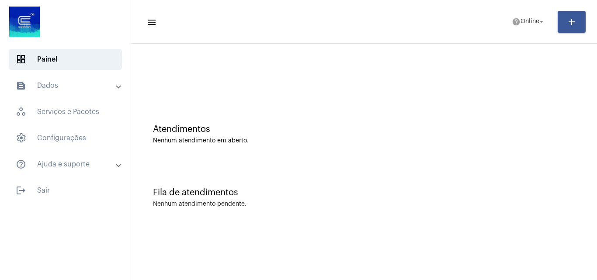
click at [498, 160] on div "Atendimentos Nenhum atendimento em aberto." at bounding box center [363, 129] width 457 height 63
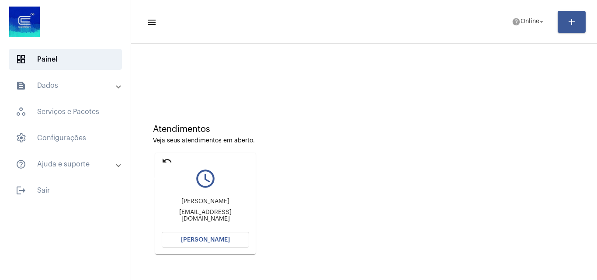
click at [168, 162] on mat-icon "undo" at bounding box center [167, 160] width 10 height 10
drag, startPoint x: 164, startPoint y: 159, endPoint x: 180, endPoint y: 156, distance: 15.9
click at [165, 159] on mat-icon "undo" at bounding box center [167, 160] width 10 height 10
click at [532, 23] on span "Online" at bounding box center [529, 22] width 19 height 6
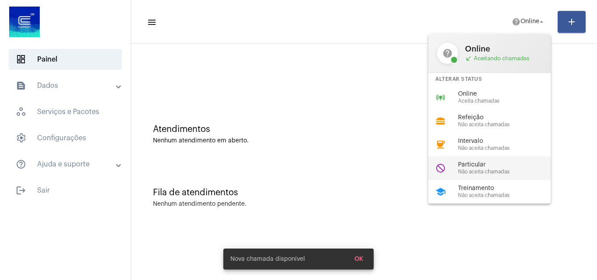
click at [487, 163] on span "Particular" at bounding box center [508, 165] width 100 height 7
